Goal: Transaction & Acquisition: Purchase product/service

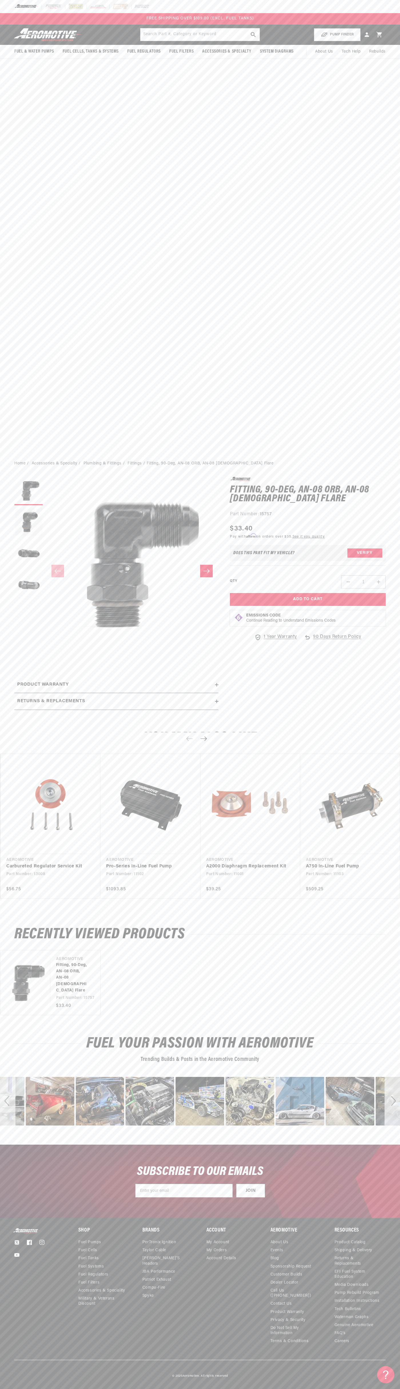
click at [345, 8] on div at bounding box center [200, 6] width 400 height 13
click at [389, 864] on link "A750 In-Line Fuel Pump" at bounding box center [347, 866] width 83 height 7
